Goal: Find specific page/section: Find specific page/section

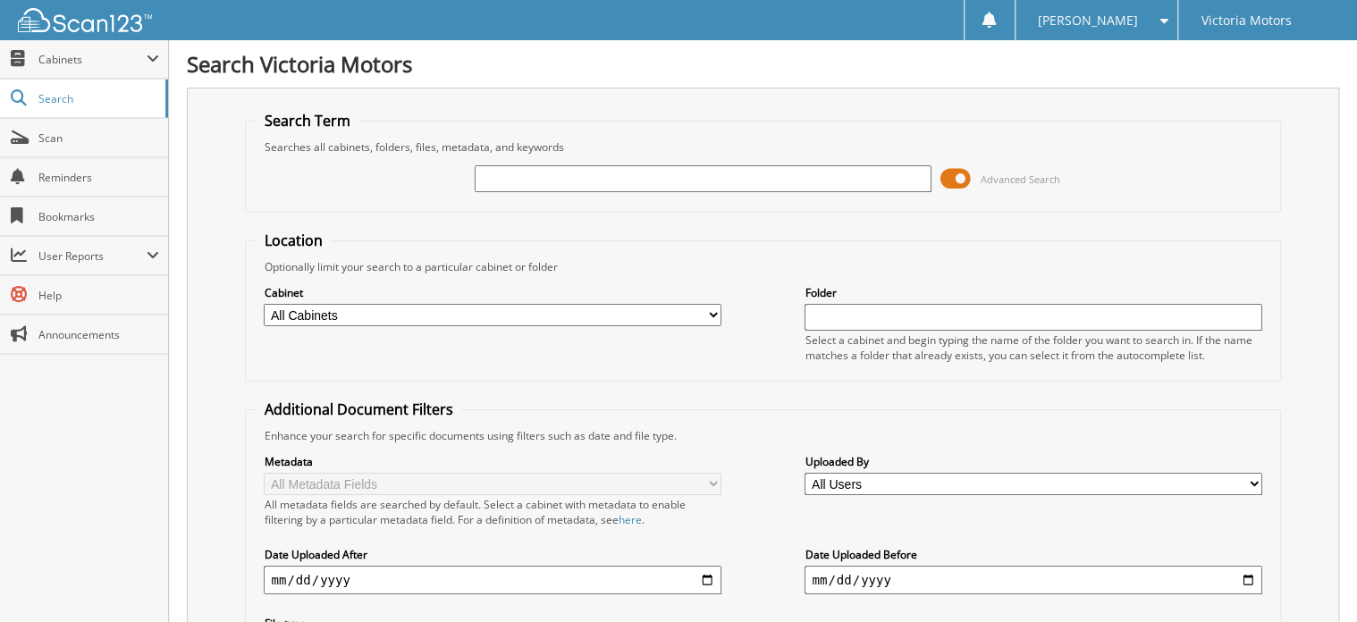
click at [596, 181] on input "text" at bounding box center [703, 178] width 457 height 27
type input "232274"
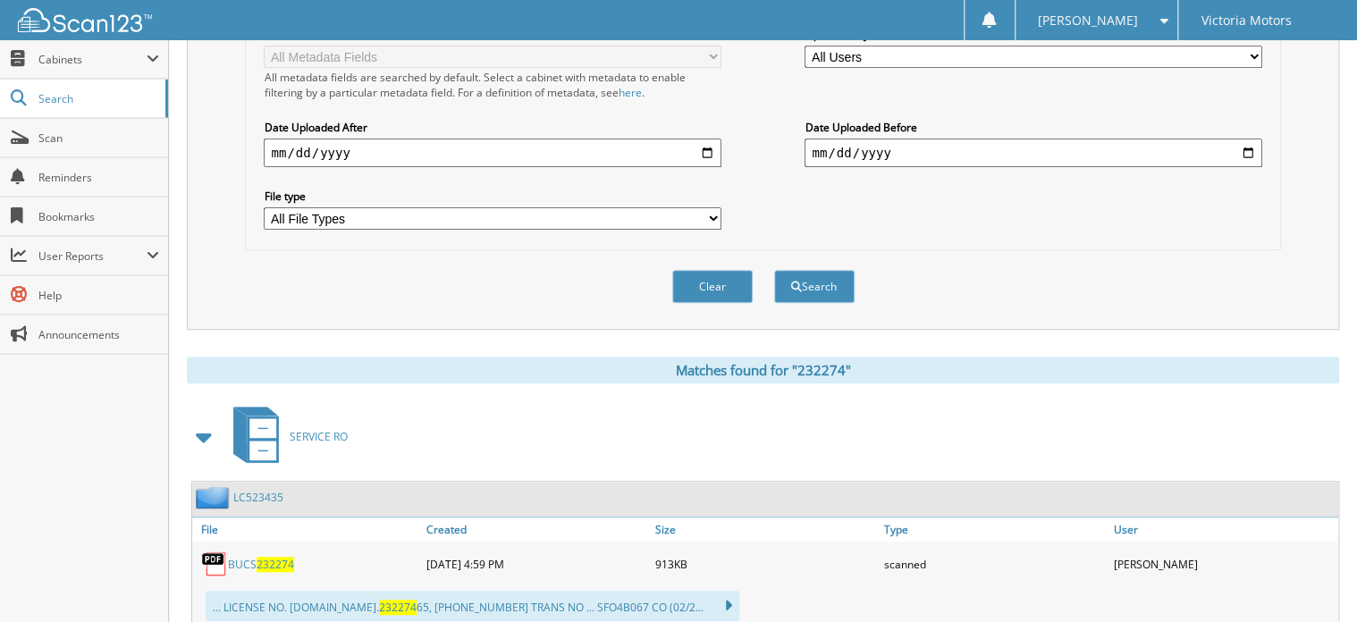
scroll to position [429, 0]
click at [272, 555] on span "232274" at bounding box center [276, 562] width 38 height 15
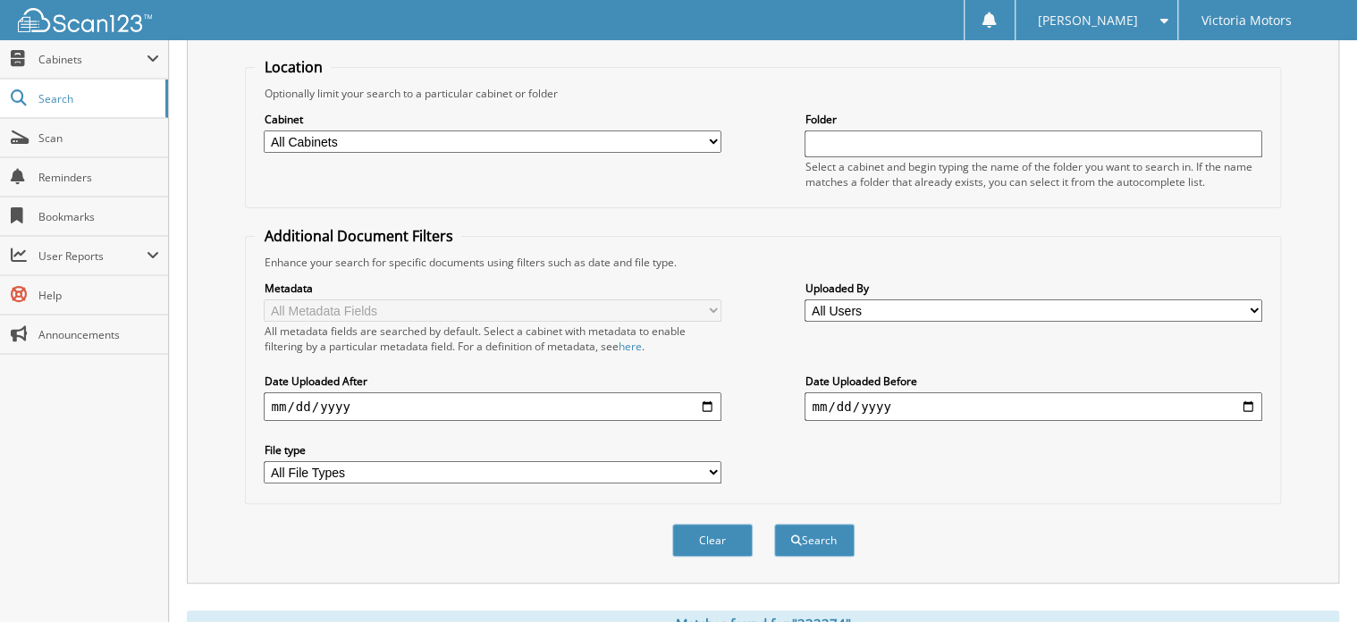
scroll to position [72, 0]
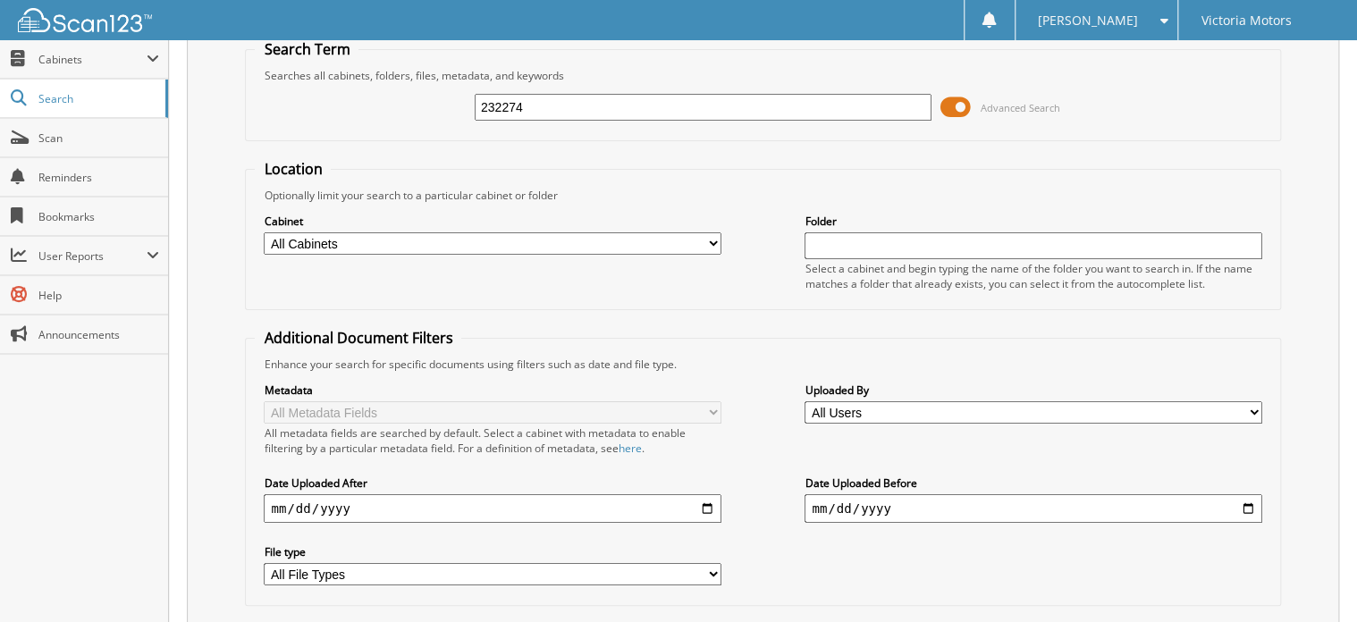
drag, startPoint x: 585, startPoint y: 112, endPoint x: 416, endPoint y: 99, distance: 169.4
click at [416, 99] on div "232274 Advanced Search" at bounding box center [763, 107] width 1016 height 48
type input "230675"
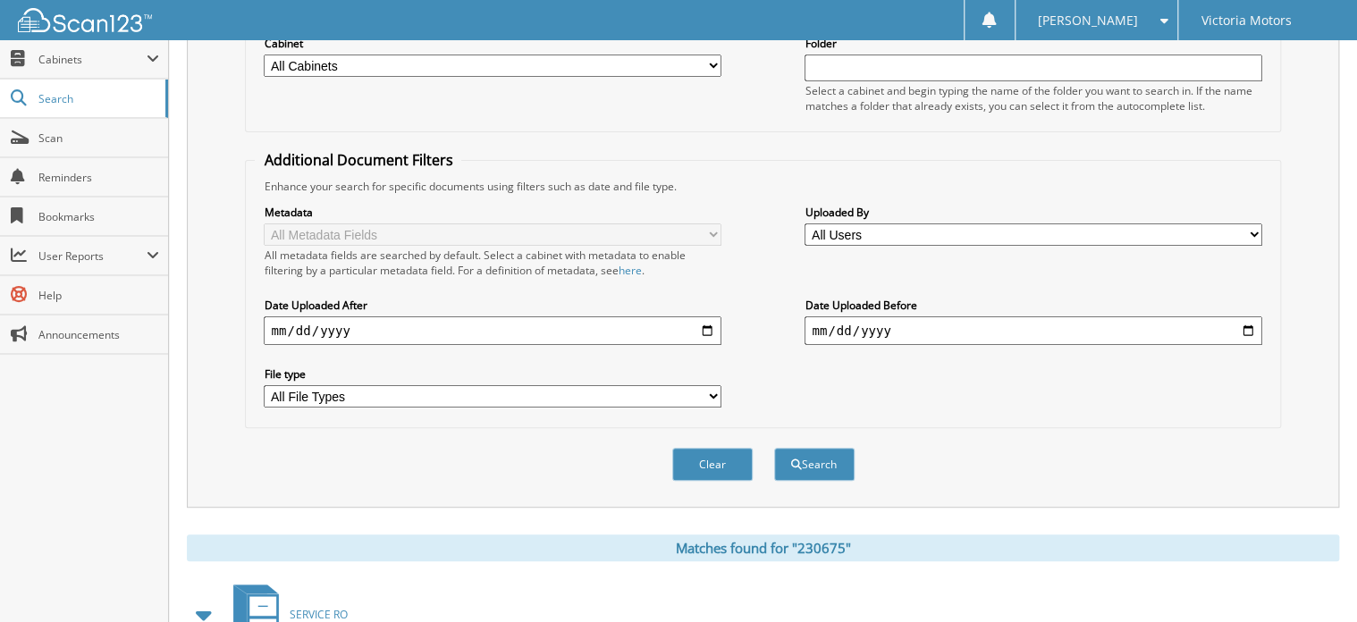
scroll to position [429, 0]
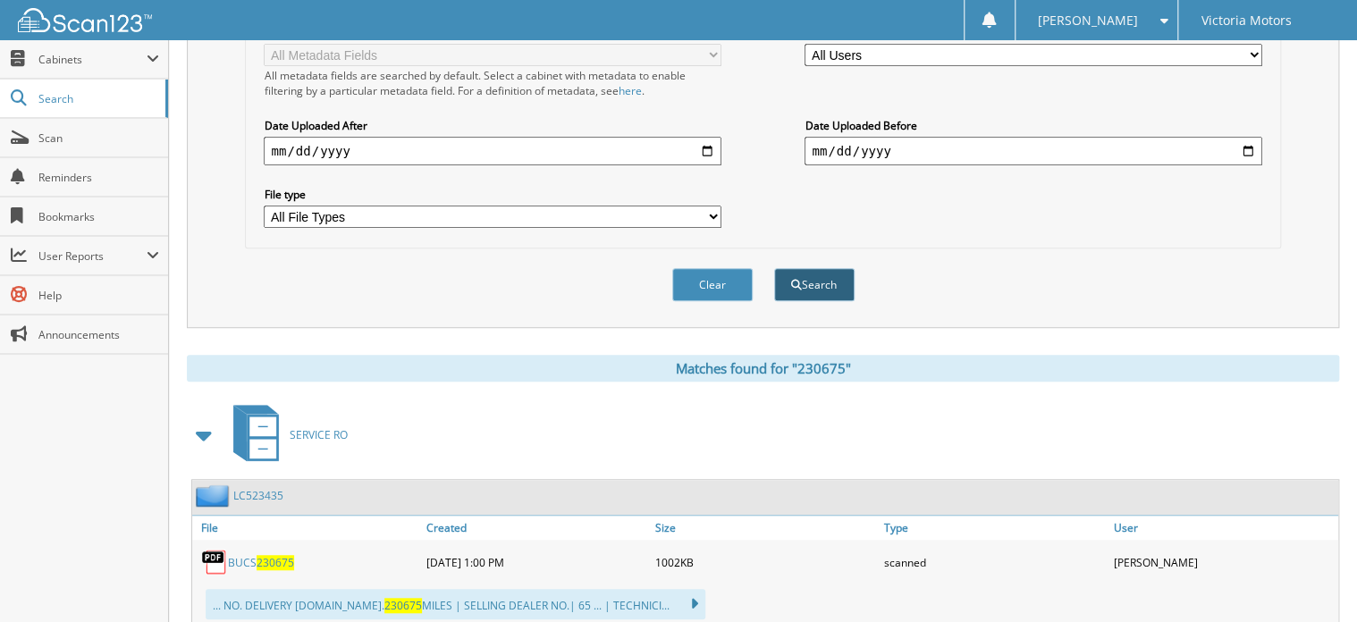
click at [814, 276] on button "Search" at bounding box center [814, 284] width 80 height 33
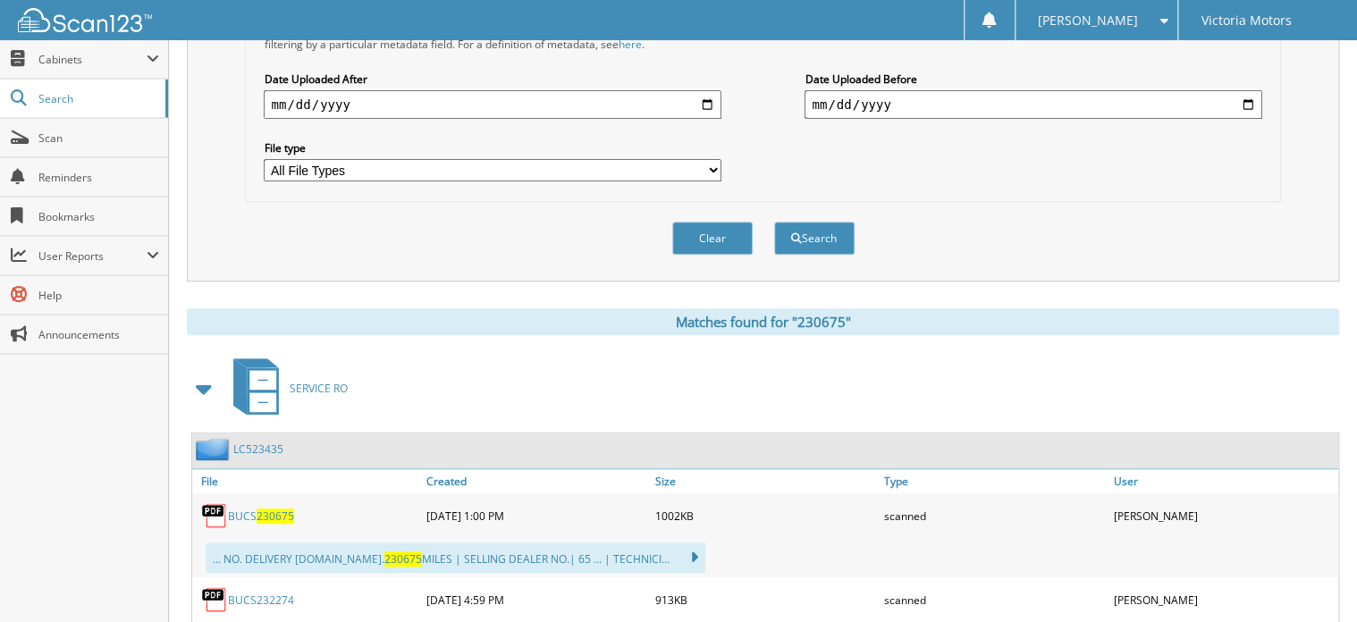
scroll to position [501, 0]
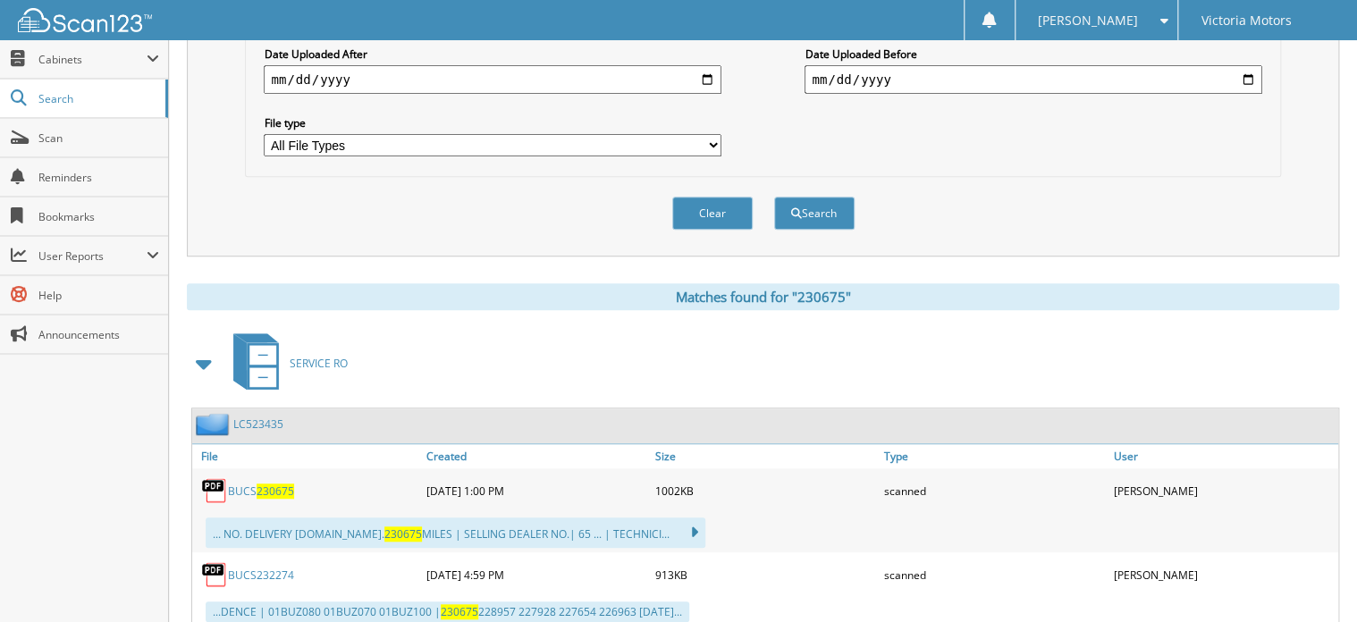
click at [261, 484] on span "230675" at bounding box center [276, 491] width 38 height 15
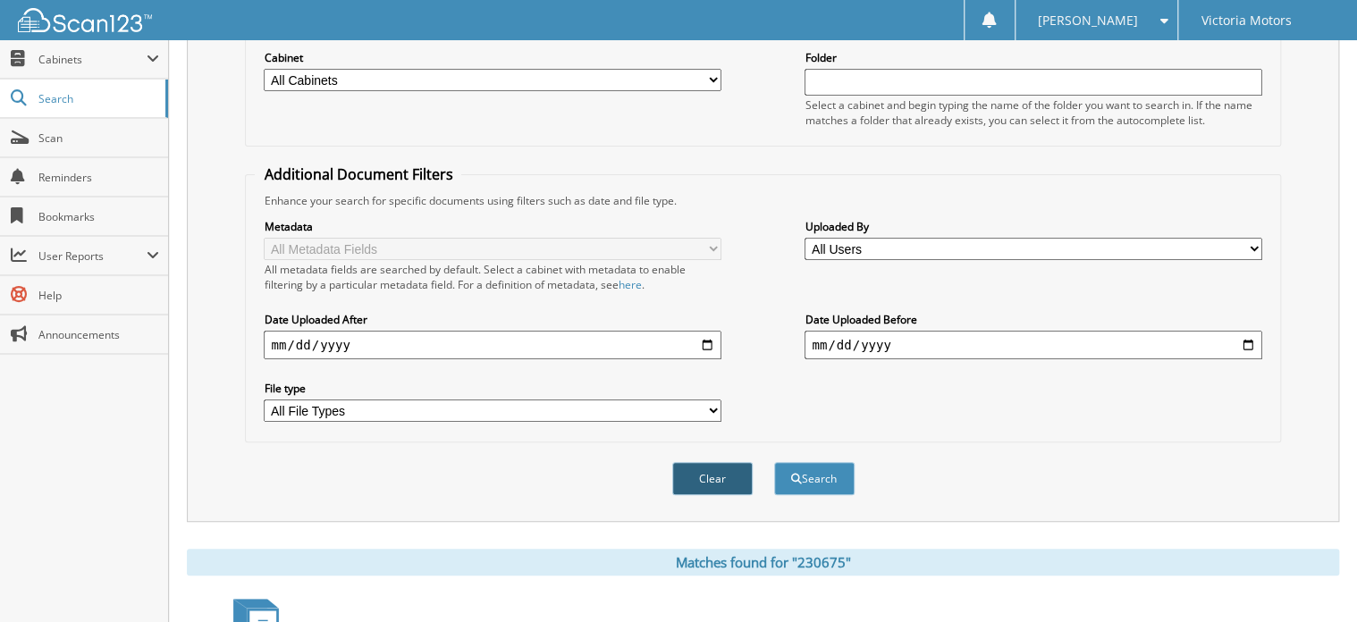
scroll to position [0, 0]
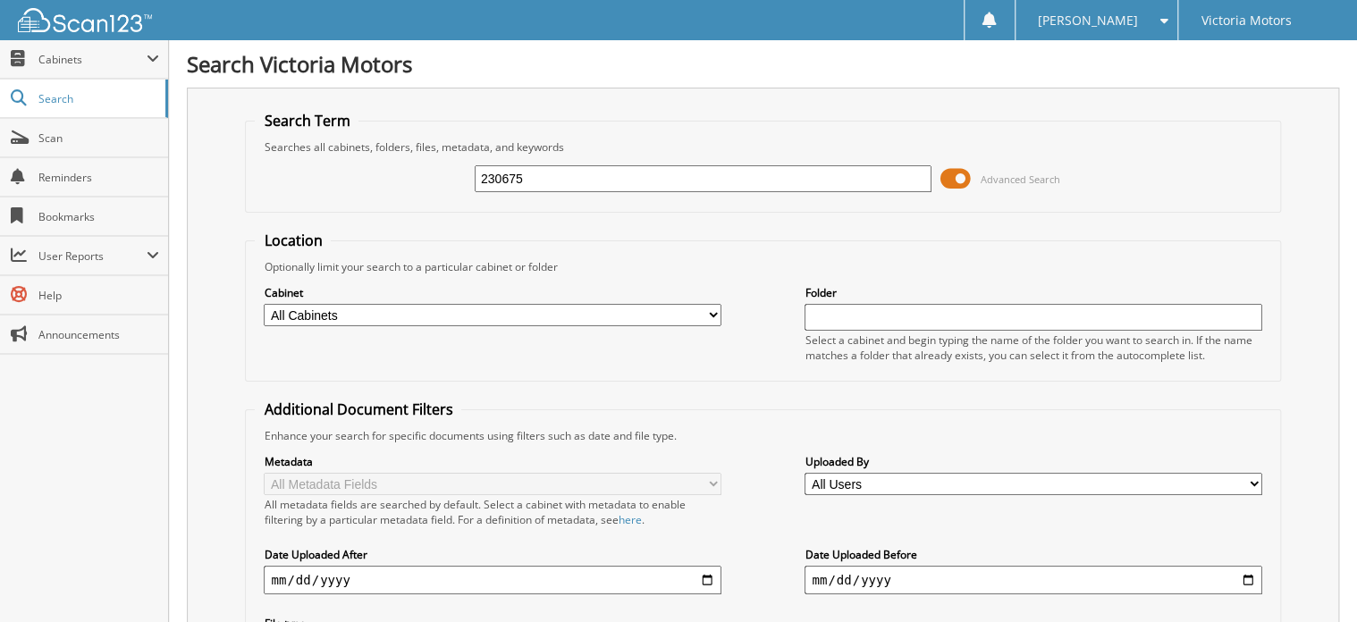
drag, startPoint x: 519, startPoint y: 182, endPoint x: 410, endPoint y: 184, distance: 108.2
click at [410, 184] on div "230675 Advanced Search" at bounding box center [763, 179] width 1016 height 48
type input "228957"
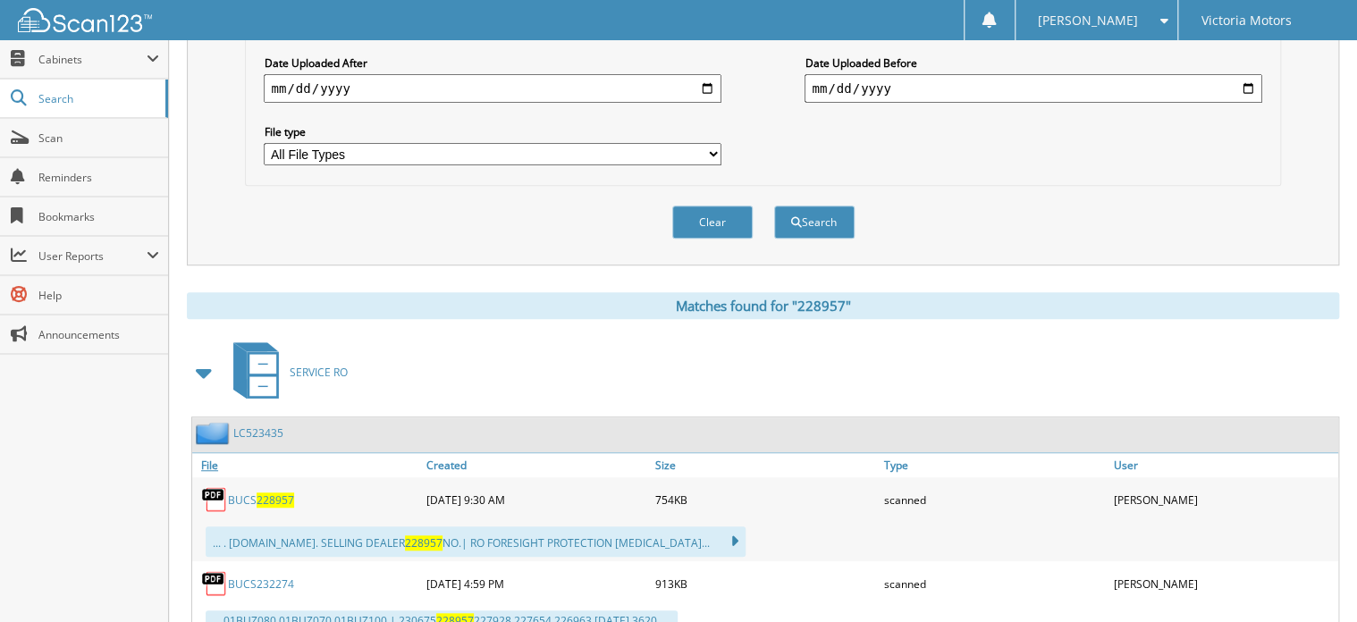
scroll to position [572, 0]
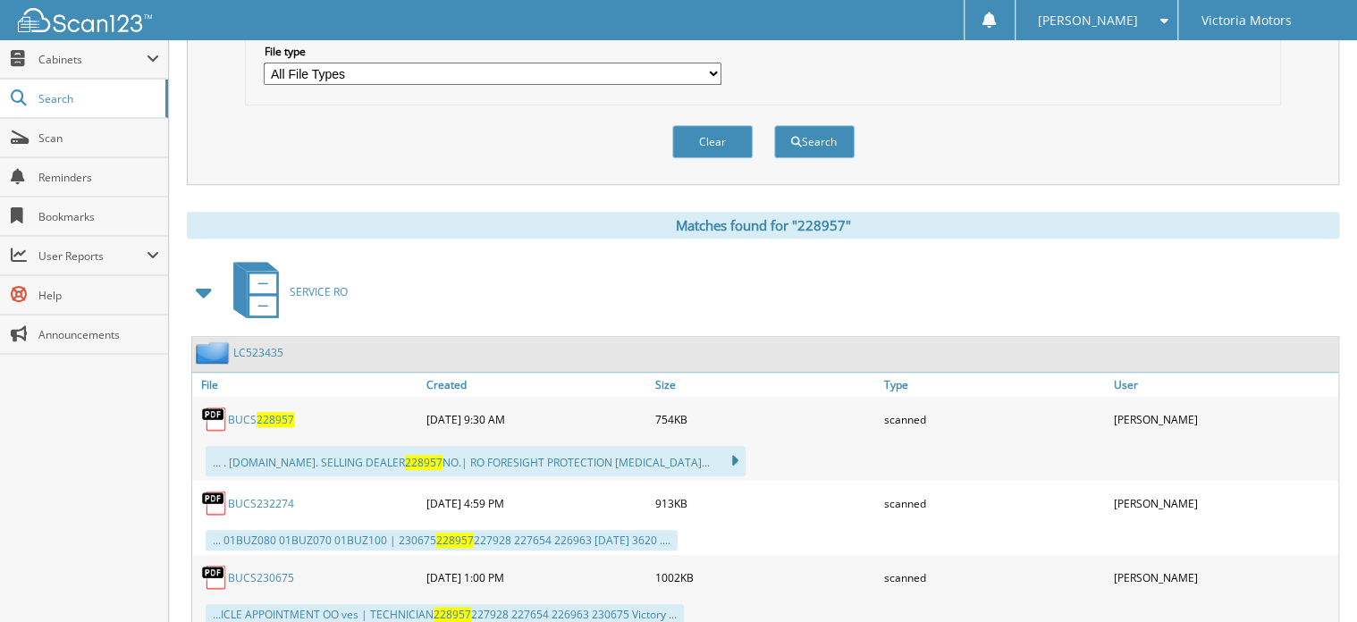
click at [266, 412] on span "228957" at bounding box center [276, 419] width 38 height 15
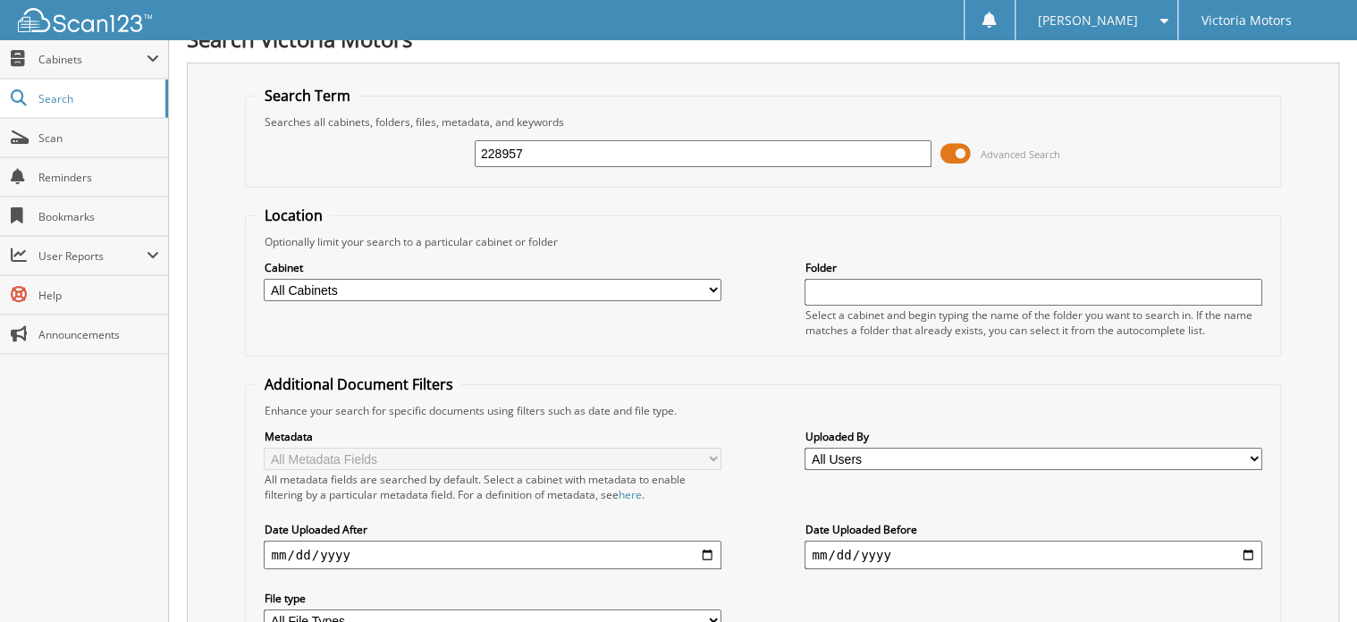
scroll to position [0, 0]
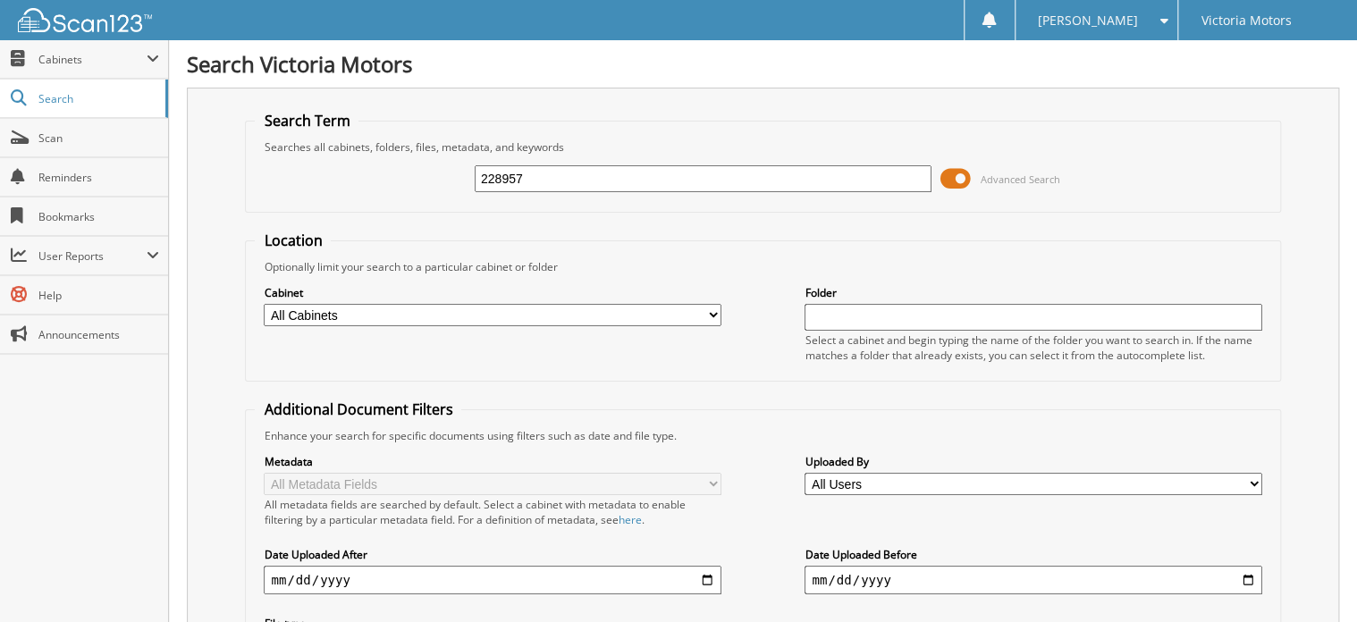
drag, startPoint x: 536, startPoint y: 170, endPoint x: 410, endPoint y: 188, distance: 127.3
click at [410, 188] on div "228957 Advanced Search" at bounding box center [763, 179] width 1016 height 48
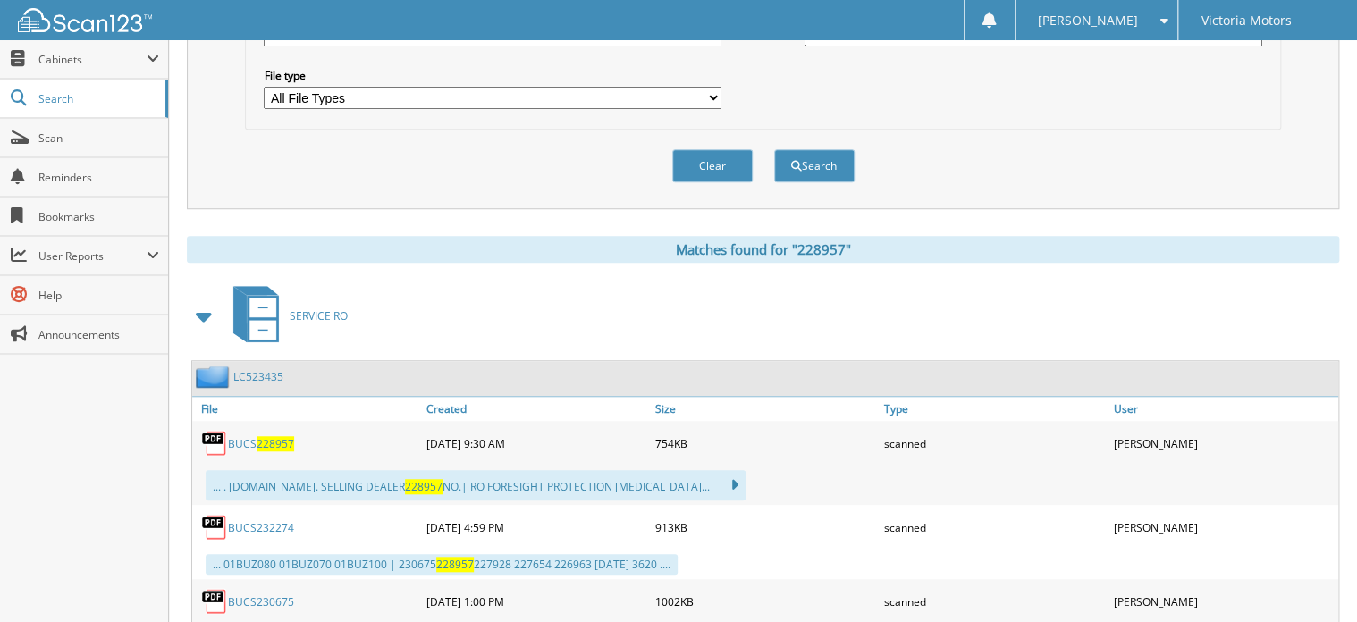
scroll to position [429, 0]
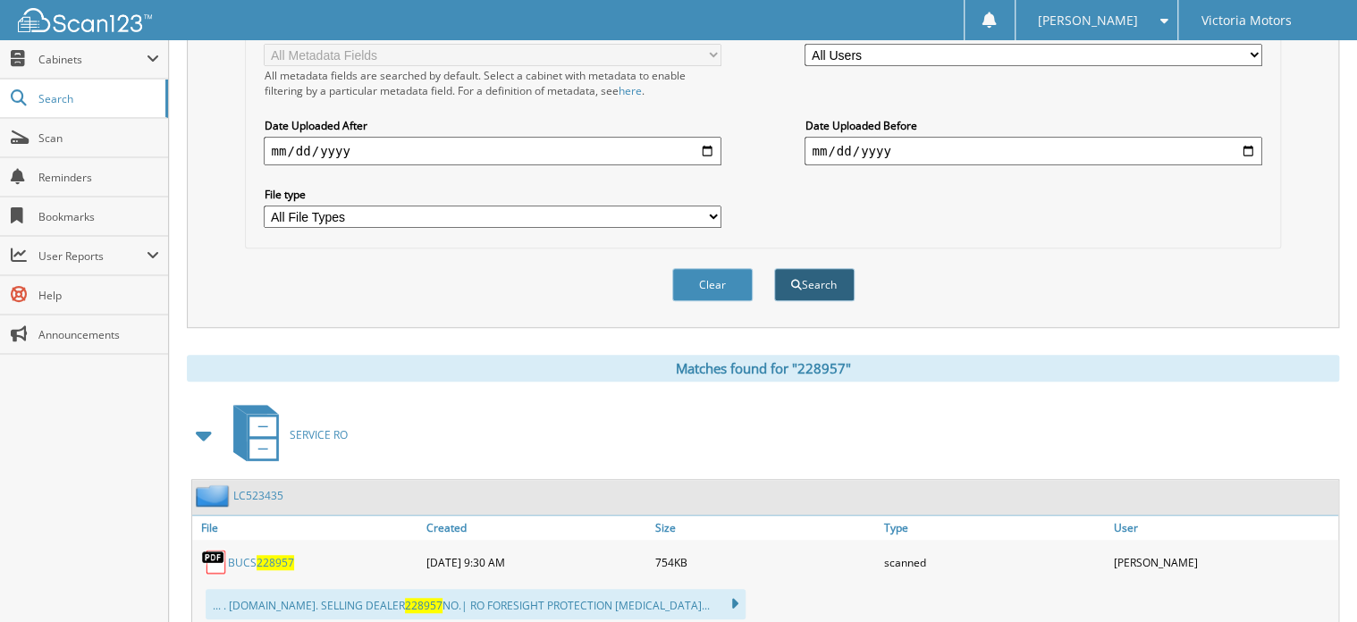
type input "227928"
click at [822, 275] on button "Search" at bounding box center [814, 284] width 80 height 33
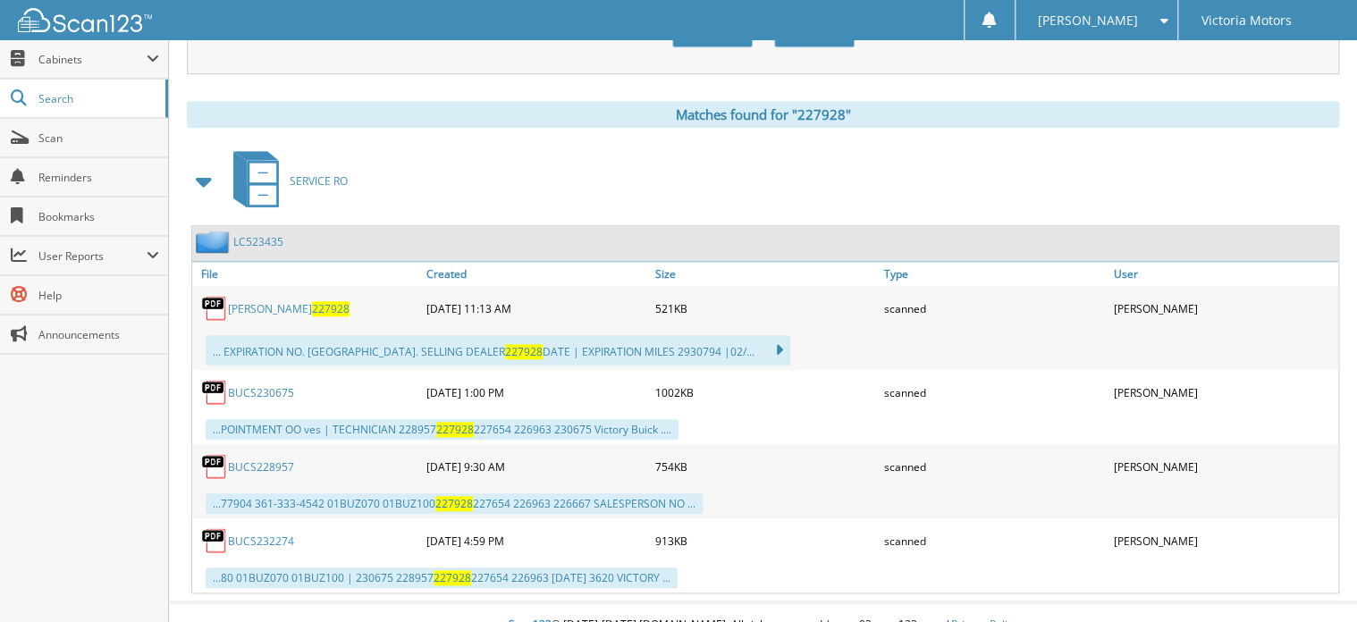
scroll to position [687, 0]
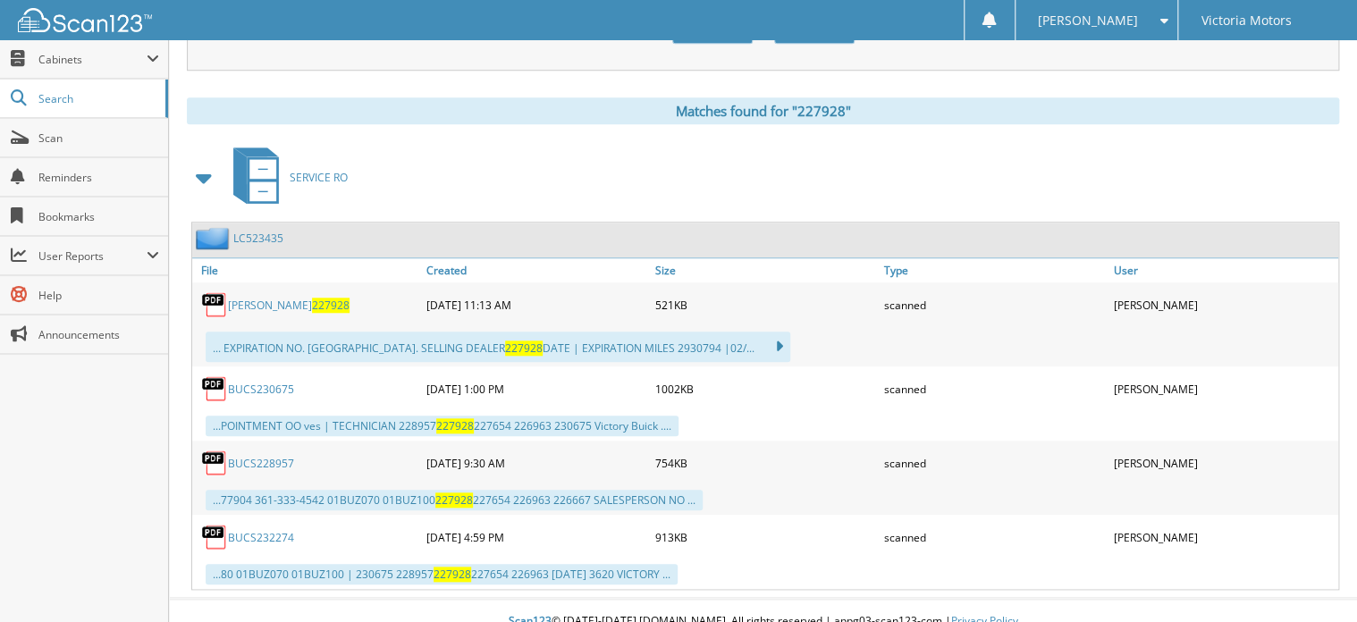
click at [312, 298] on span "227928" at bounding box center [331, 305] width 38 height 15
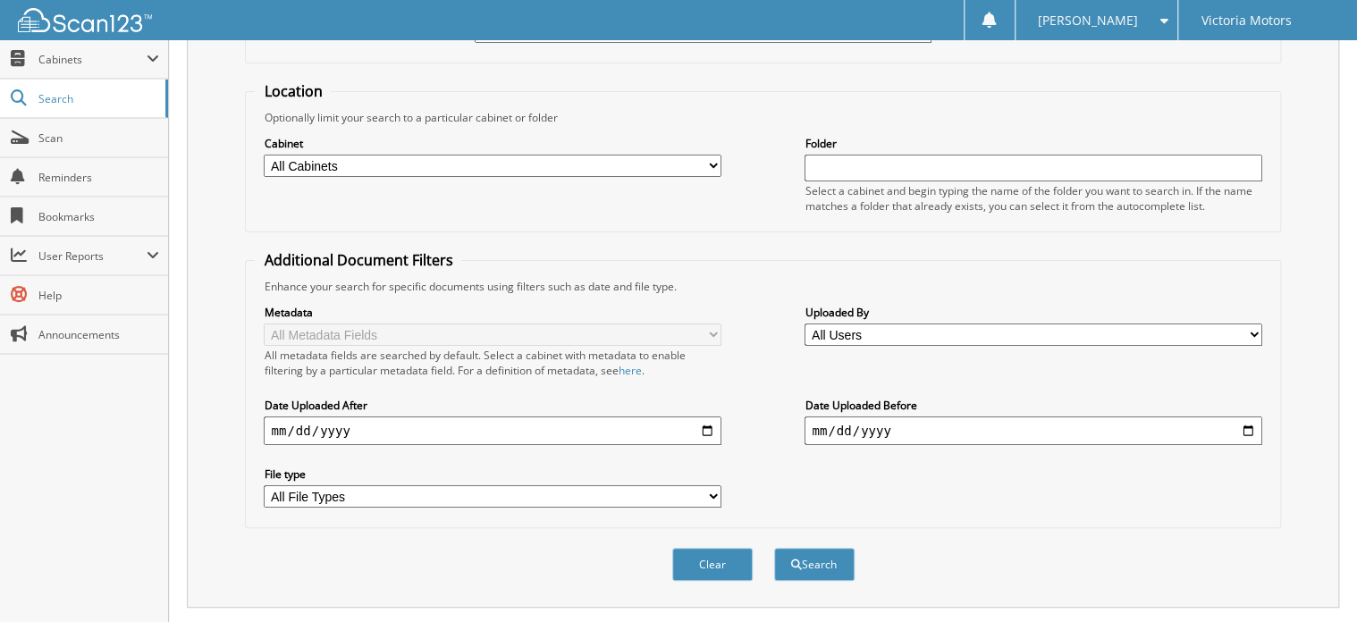
scroll to position [0, 0]
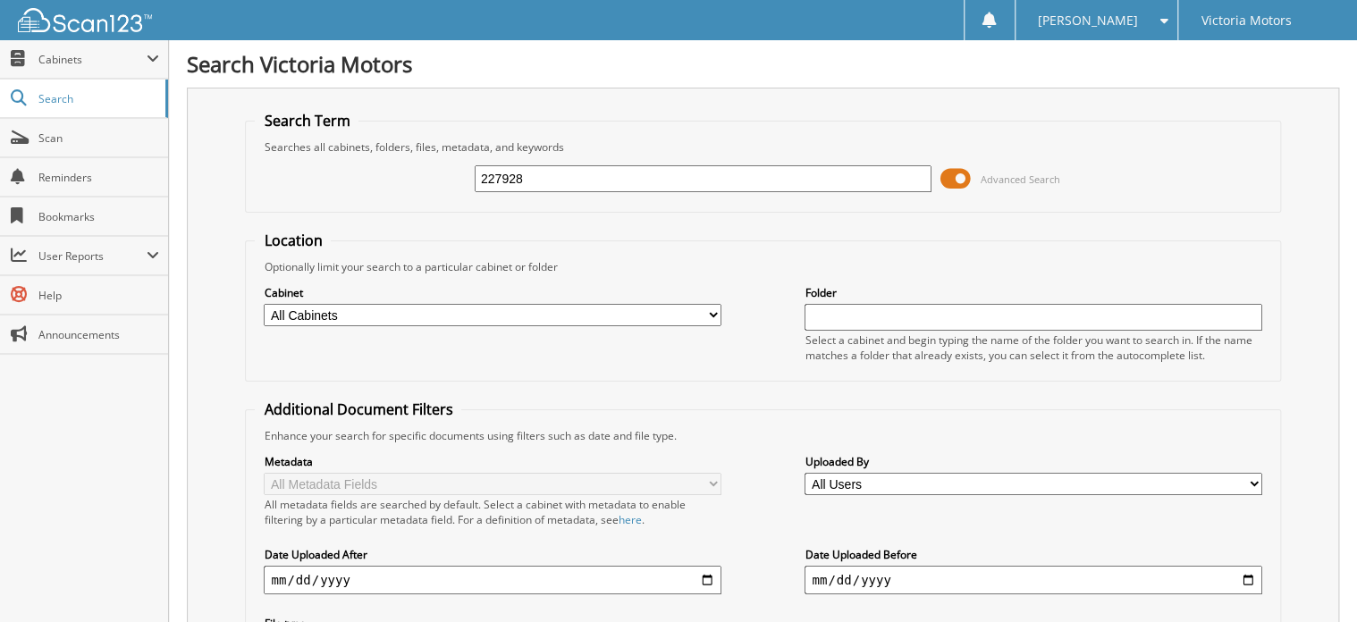
drag, startPoint x: 547, startPoint y: 174, endPoint x: 386, endPoint y: 177, distance: 160.9
click at [386, 177] on div "227928 Advanced Search" at bounding box center [763, 179] width 1016 height 48
type input "227654"
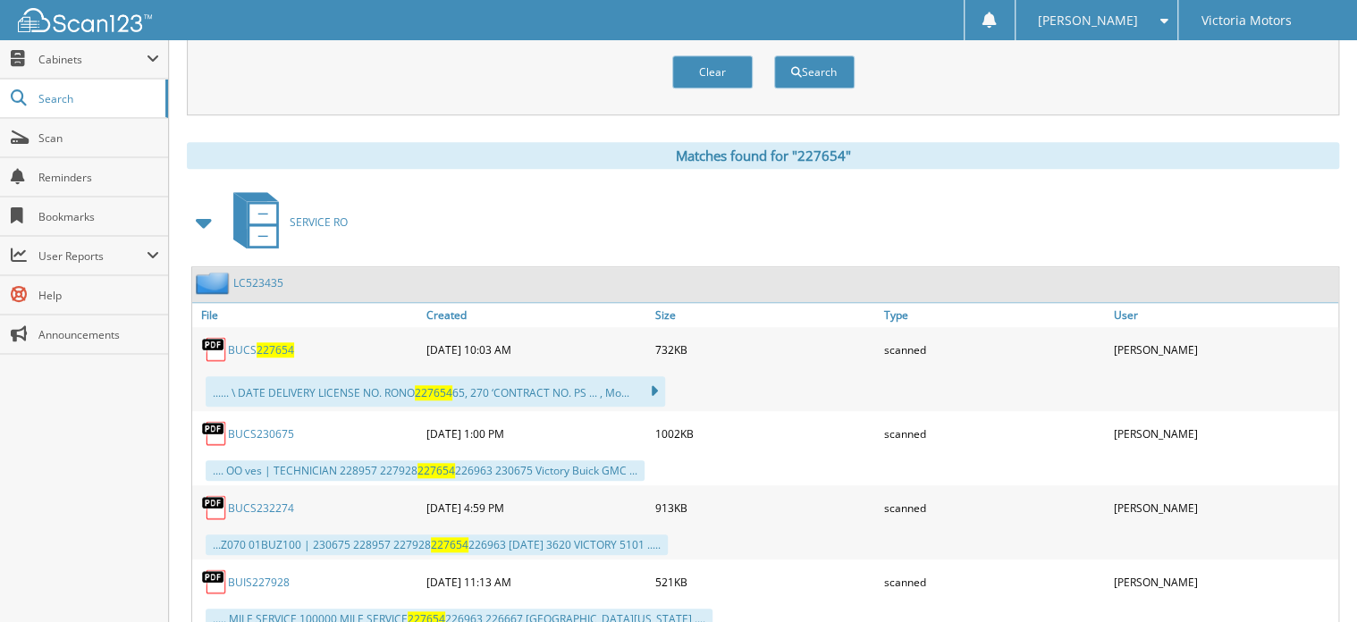
scroll to position [644, 0]
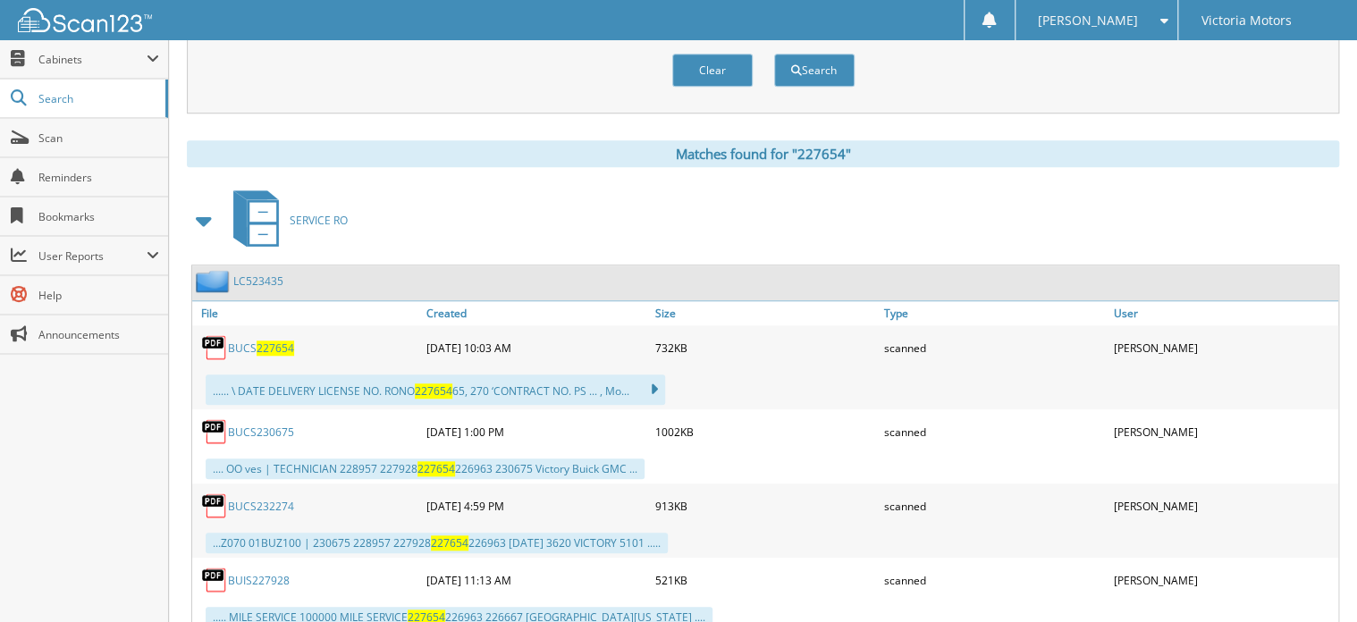
click at [279, 341] on span "227654" at bounding box center [276, 348] width 38 height 15
